Goal: Information Seeking & Learning: Learn about a topic

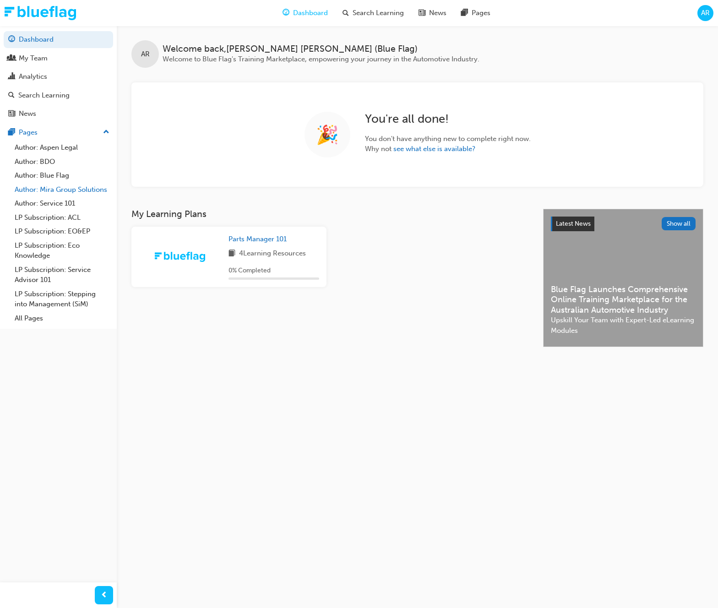
click at [76, 186] on link "Author: Mira Group Solutions" at bounding box center [62, 190] width 102 height 14
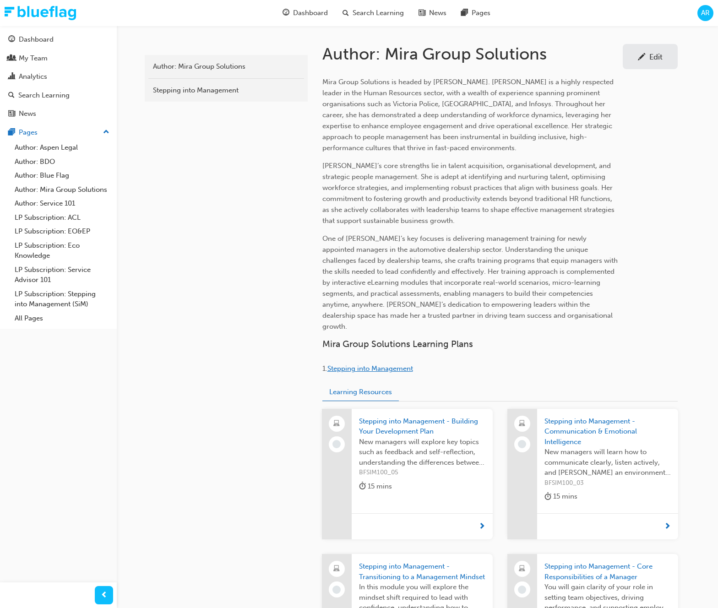
click at [377, 365] on span "Stepping into Management" at bounding box center [370, 369] width 86 height 8
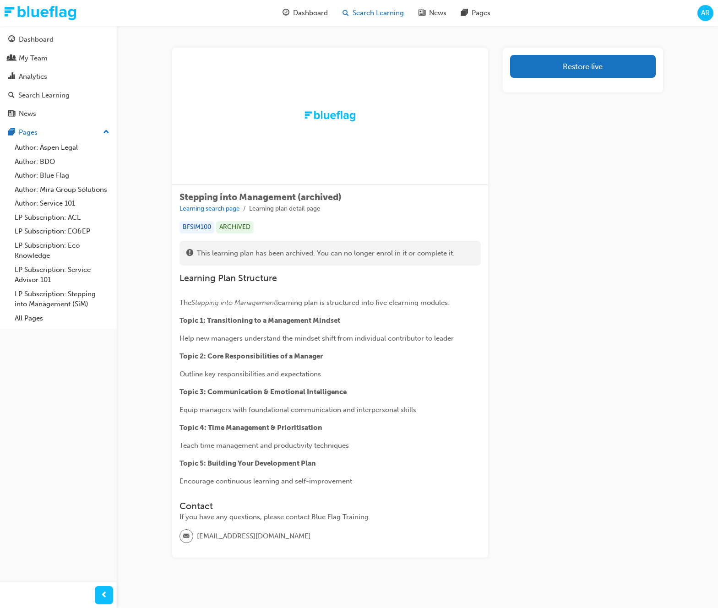
click at [359, 13] on span "Search Learning" at bounding box center [378, 13] width 51 height 11
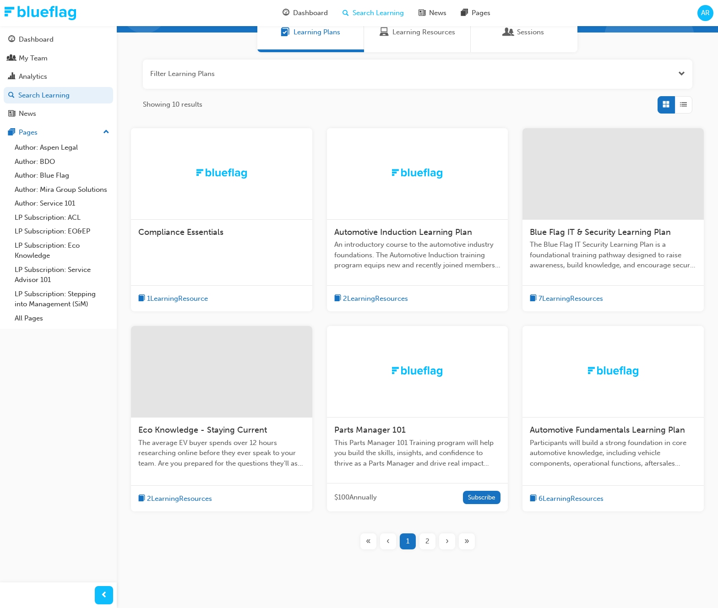
scroll to position [99, 0]
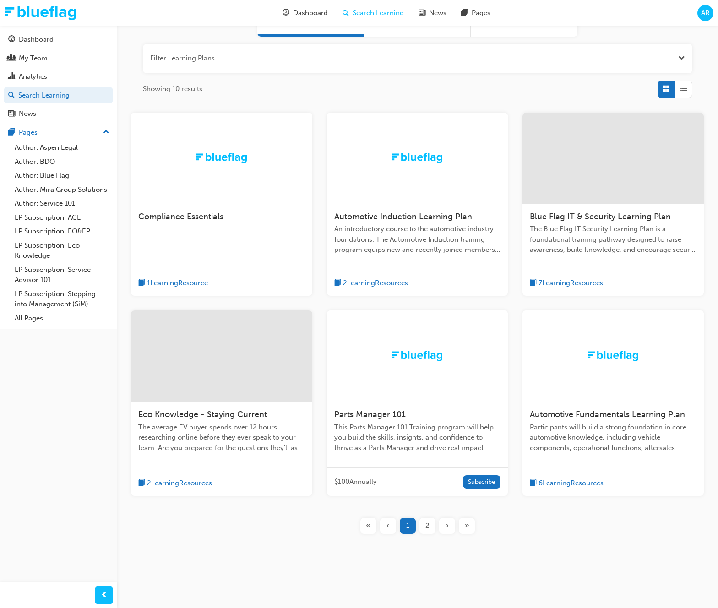
click at [425, 524] on span "2" at bounding box center [427, 526] width 4 height 11
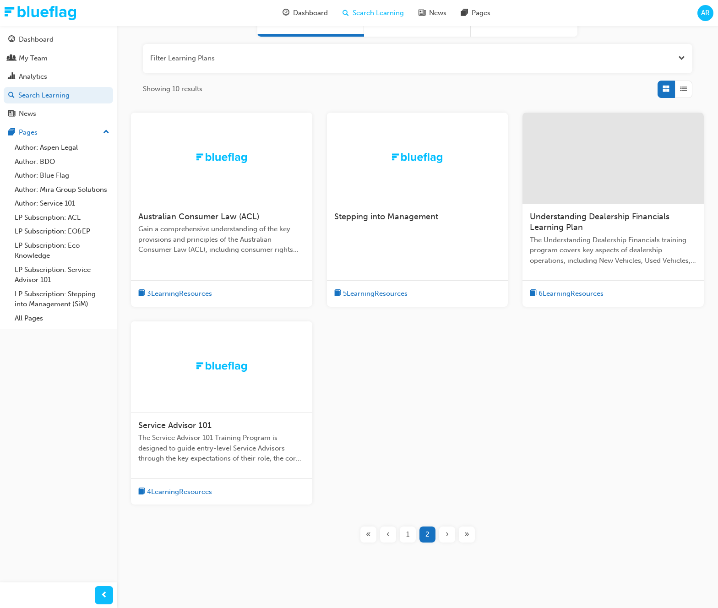
click at [383, 143] on div at bounding box center [417, 159] width 181 height 92
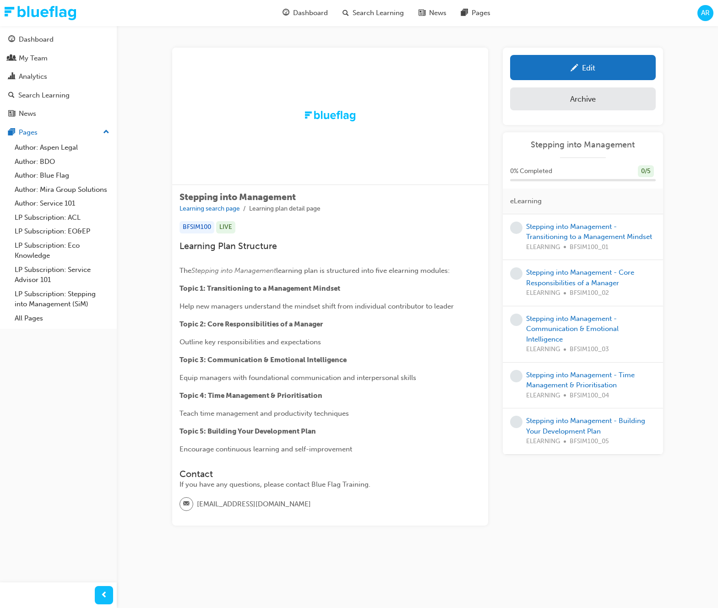
click at [245, 193] on span "Stepping into Management" at bounding box center [238, 197] width 116 height 11
copy span "Stepping into Management"
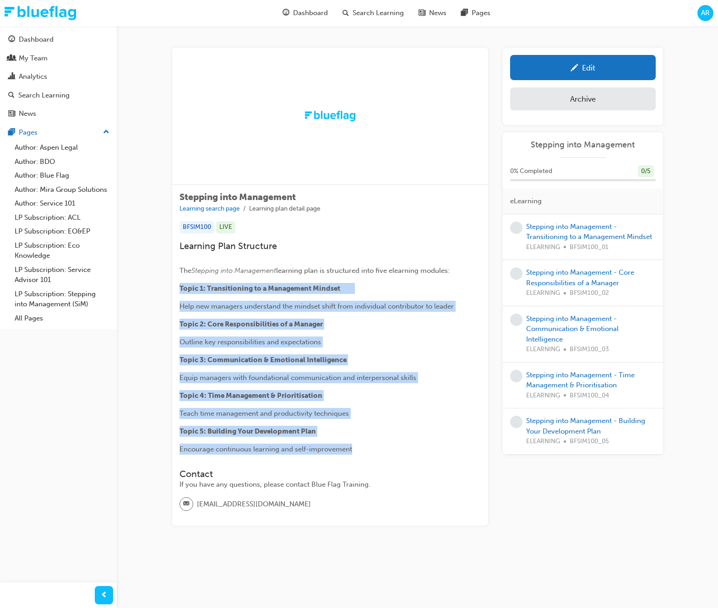
drag, startPoint x: 179, startPoint y: 289, endPoint x: 358, endPoint y: 451, distance: 240.6
click at [358, 451] on div "Learning Plan Structure The Stepping into Management learning plan is structure…" at bounding box center [330, 348] width 301 height 214
copy div "Topic 1: Transitioning to a Management Mindset Help new managers understand the…"
